Goal: Information Seeking & Learning: Stay updated

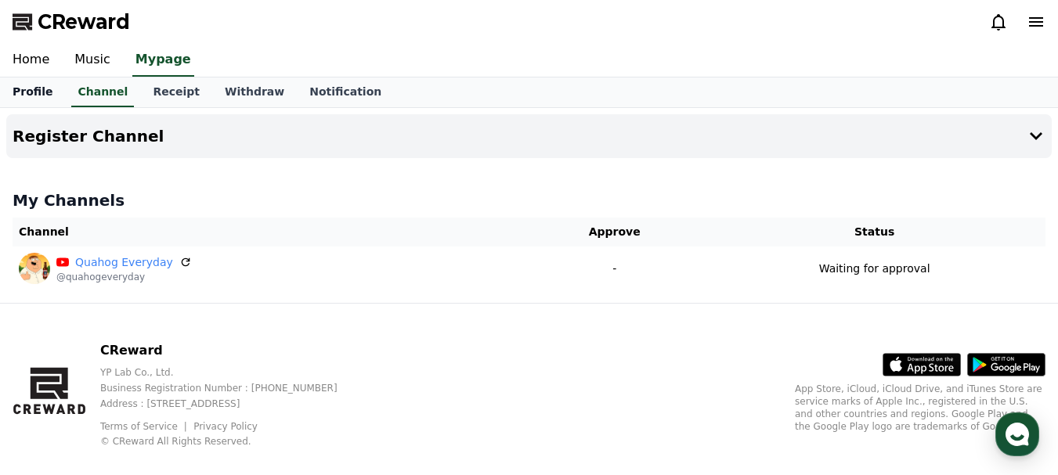
click at [26, 91] on link "Profile" at bounding box center [32, 93] width 65 height 30
select select "**********"
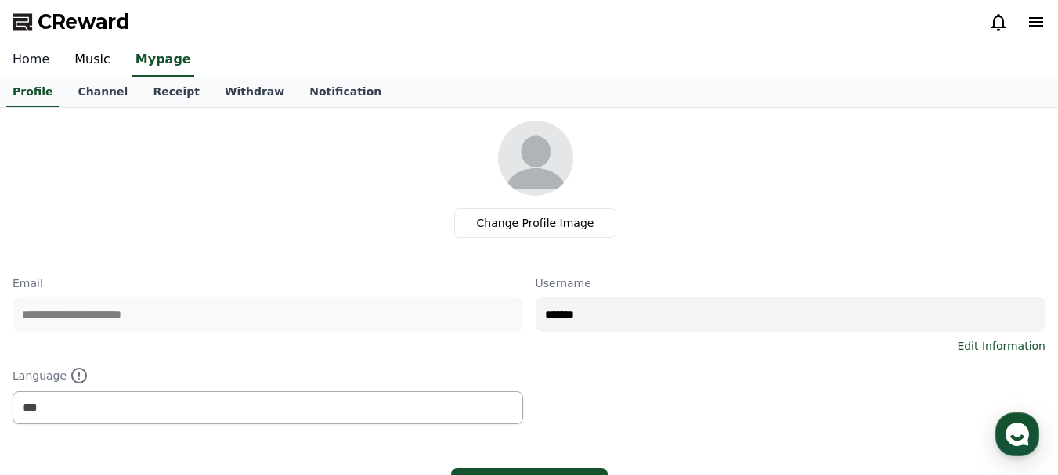
click at [35, 60] on link "Home" at bounding box center [31, 60] width 62 height 33
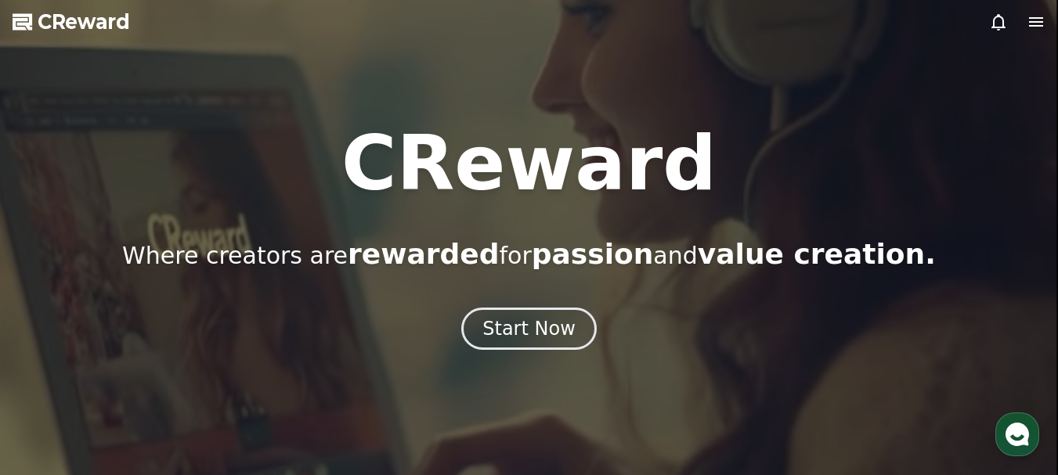
click at [997, 22] on icon at bounding box center [998, 22] width 19 height 19
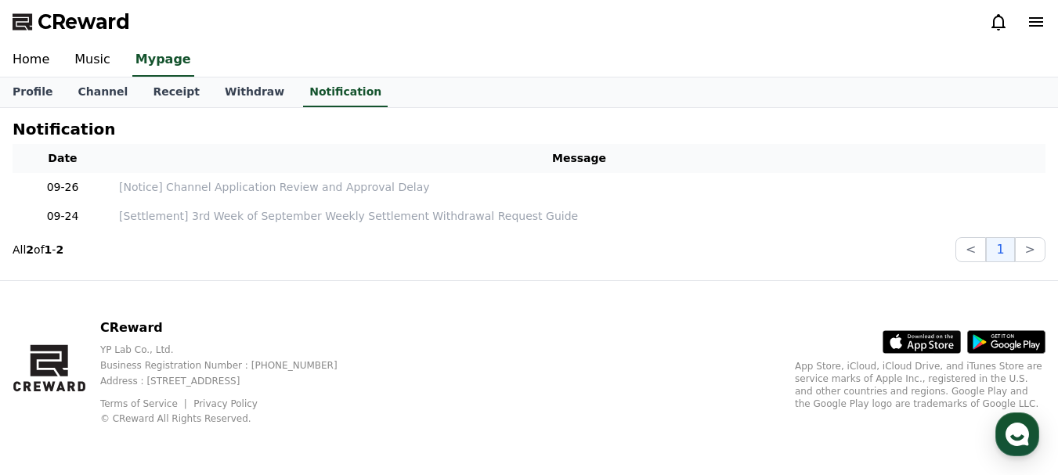
click at [990, 24] on icon at bounding box center [998, 22] width 19 height 19
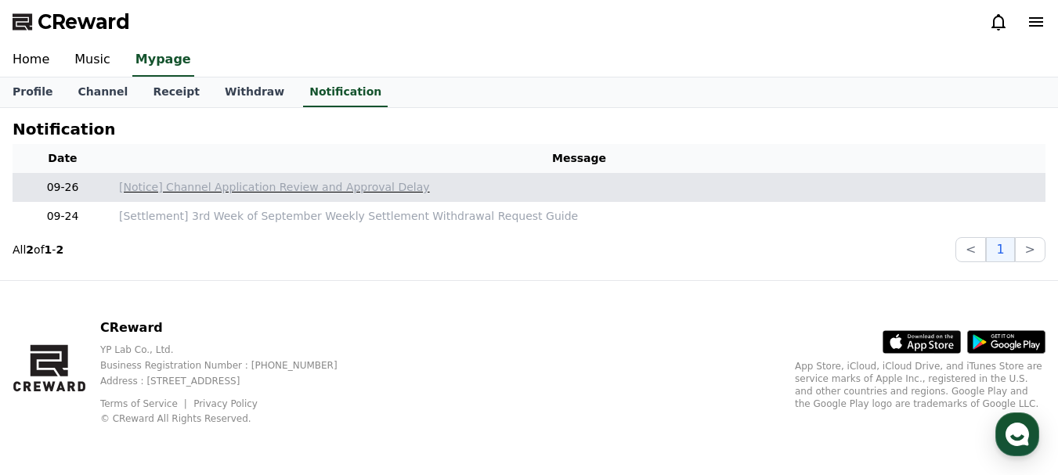
click at [251, 191] on p "[Notice] Channel Application Review and Approval Delay" at bounding box center [579, 187] width 920 height 16
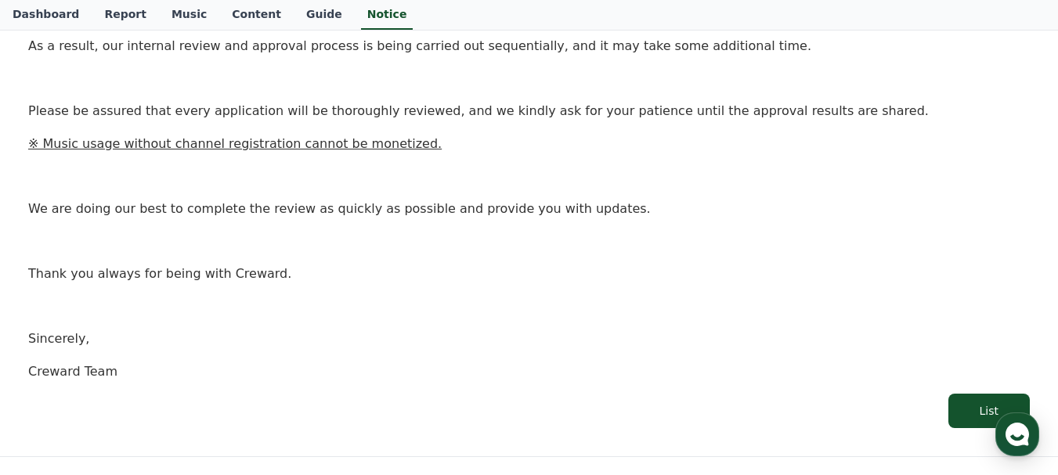
scroll to position [391, 0]
